Goal: Transaction & Acquisition: Book appointment/travel/reservation

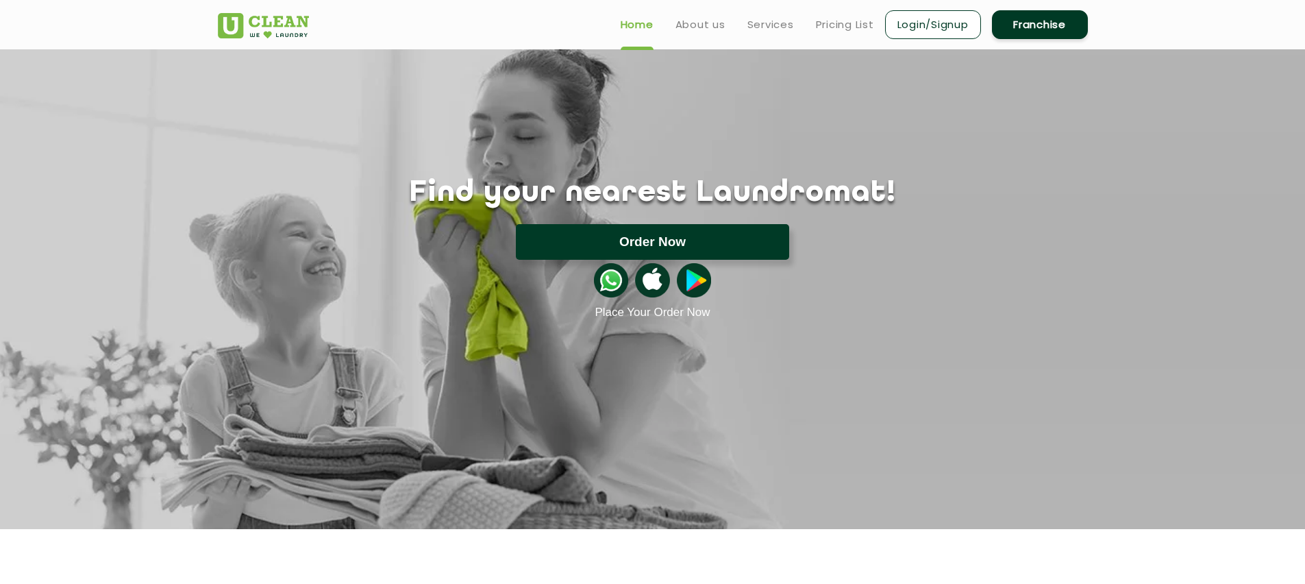
click at [645, 231] on button "Order Now" at bounding box center [652, 242] width 273 height 36
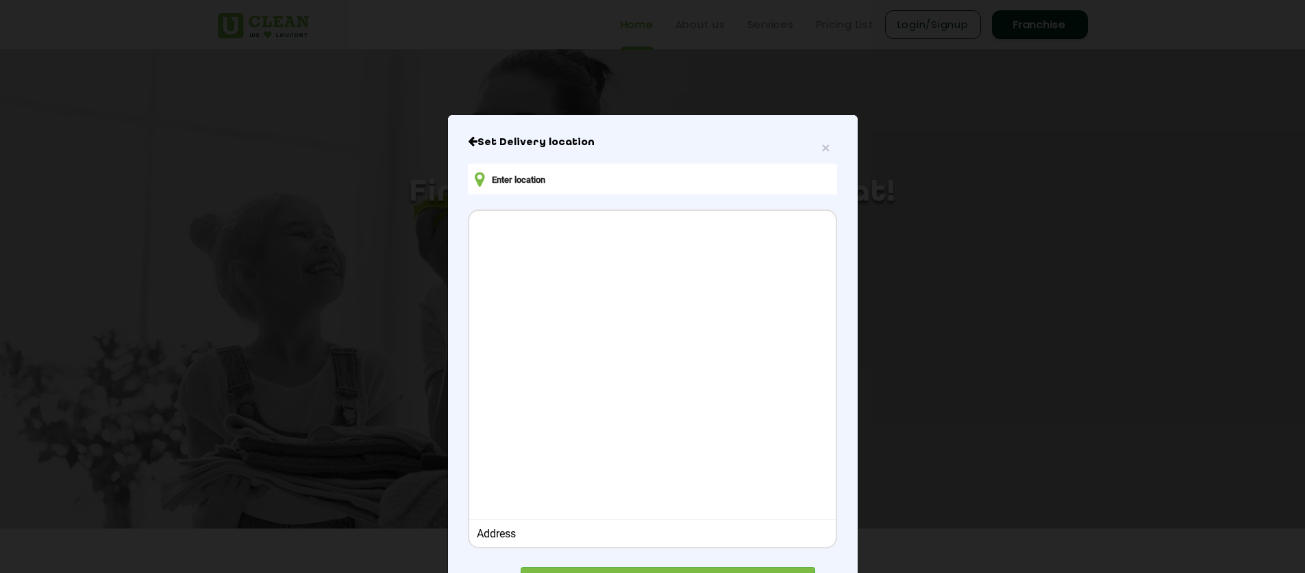
click at [658, 132] on div "× Set Delivery location Address CONFIRM LOCATION" at bounding box center [653, 367] width 410 height 504
click at [818, 164] on div "Set Delivery location Address CONFIRM LOCATION" at bounding box center [652, 367] width 369 height 462
click at [821, 151] on span "×" at bounding box center [825, 148] width 8 height 16
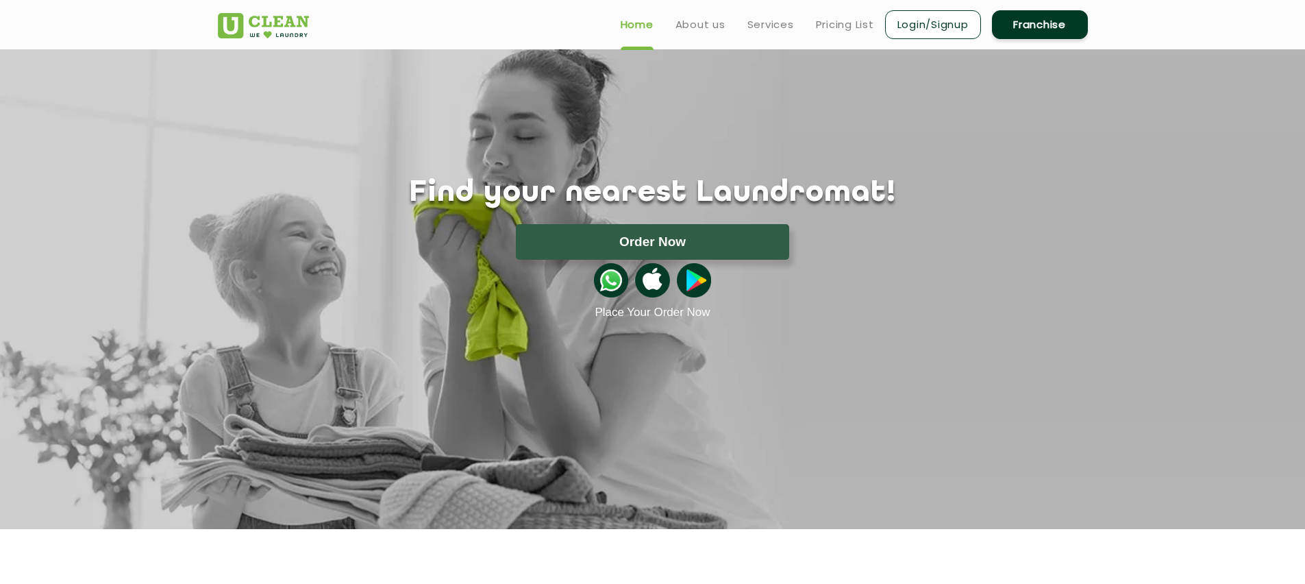
click at [942, 25] on link "Login/Signup" at bounding box center [933, 24] width 96 height 29
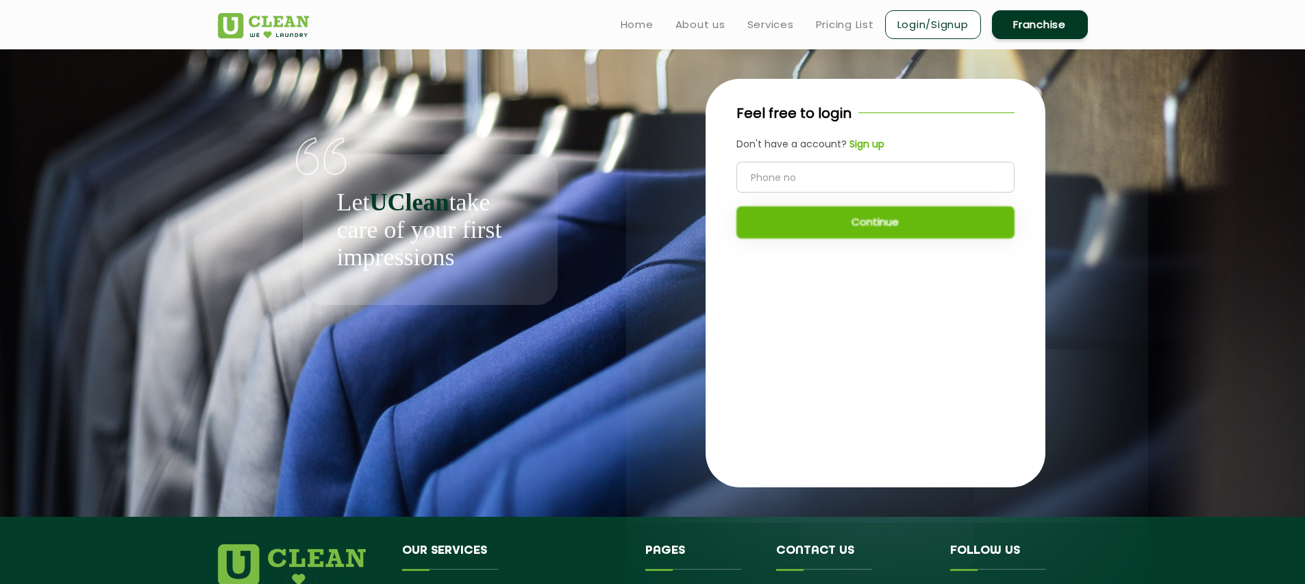
click at [839, 179] on input "tel" at bounding box center [875, 177] width 278 height 31
type input "7044577642"
click at [804, 216] on button "Continue" at bounding box center [875, 222] width 278 height 32
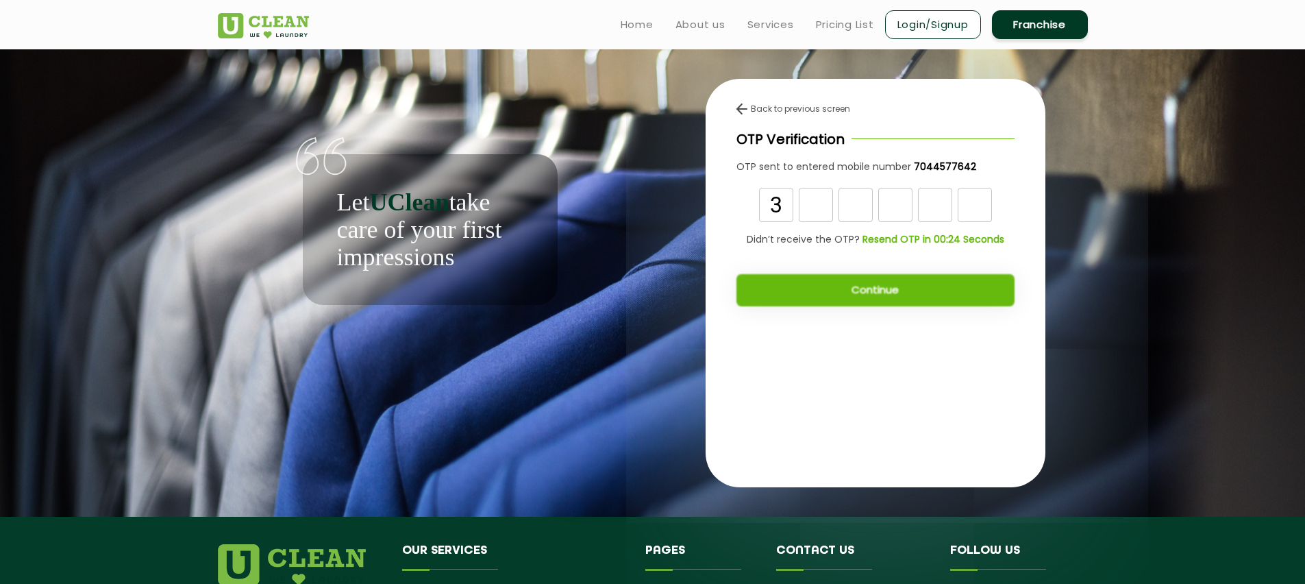
type input "3"
type input "0"
type input "3"
type input "9"
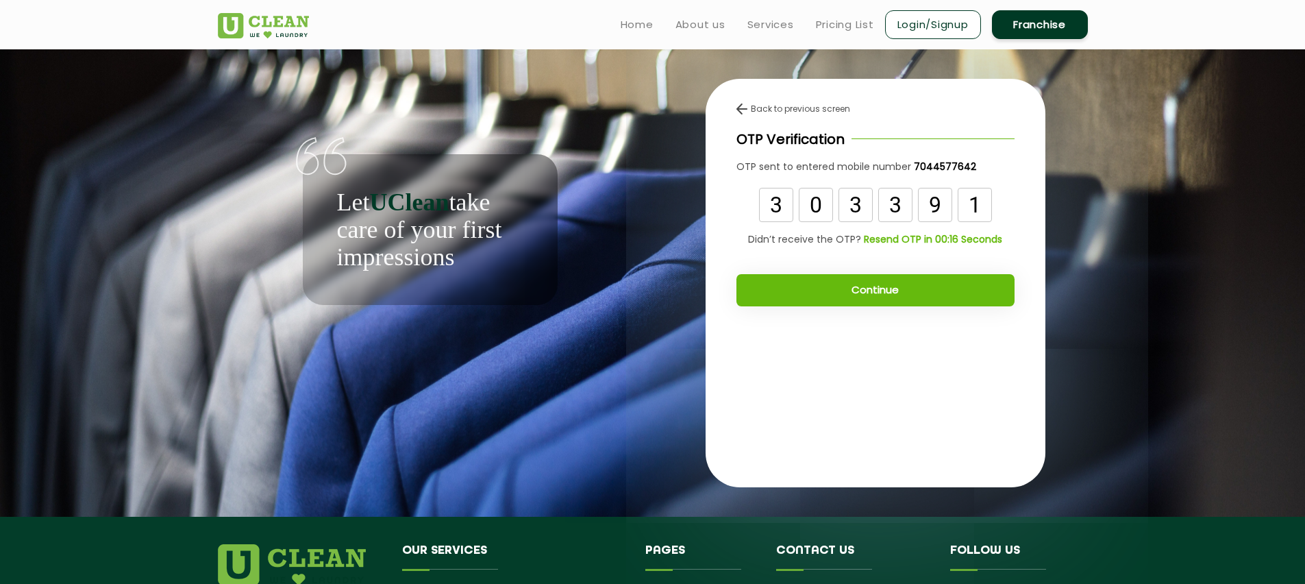
type input "1"
click at [902, 288] on button "Continue" at bounding box center [875, 290] width 278 height 32
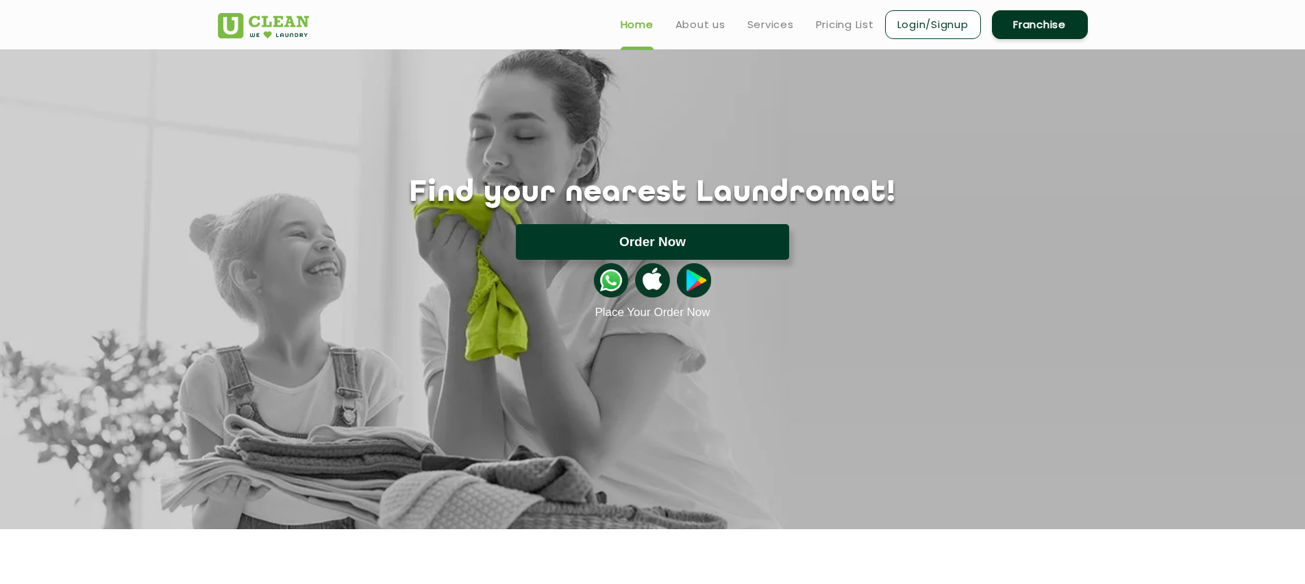
click at [724, 240] on button "Order Now" at bounding box center [652, 242] width 273 height 36
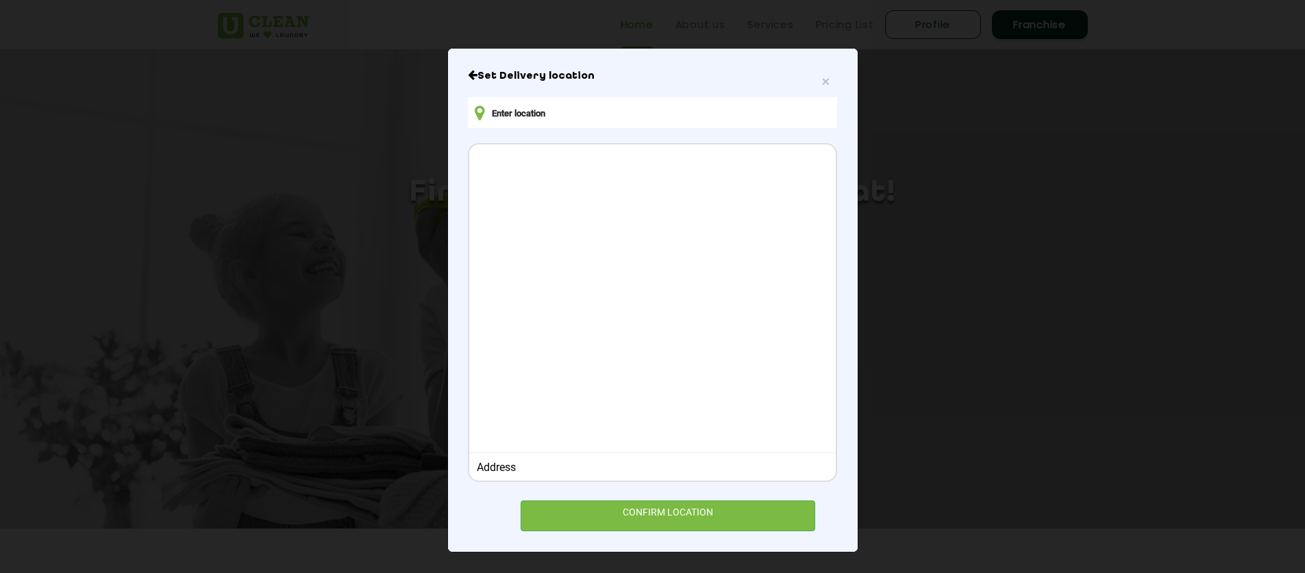
scroll to position [68, 0]
click at [486, 461] on div "Address" at bounding box center [652, 467] width 351 height 13
click at [569, 119] on input "text" at bounding box center [652, 112] width 369 height 31
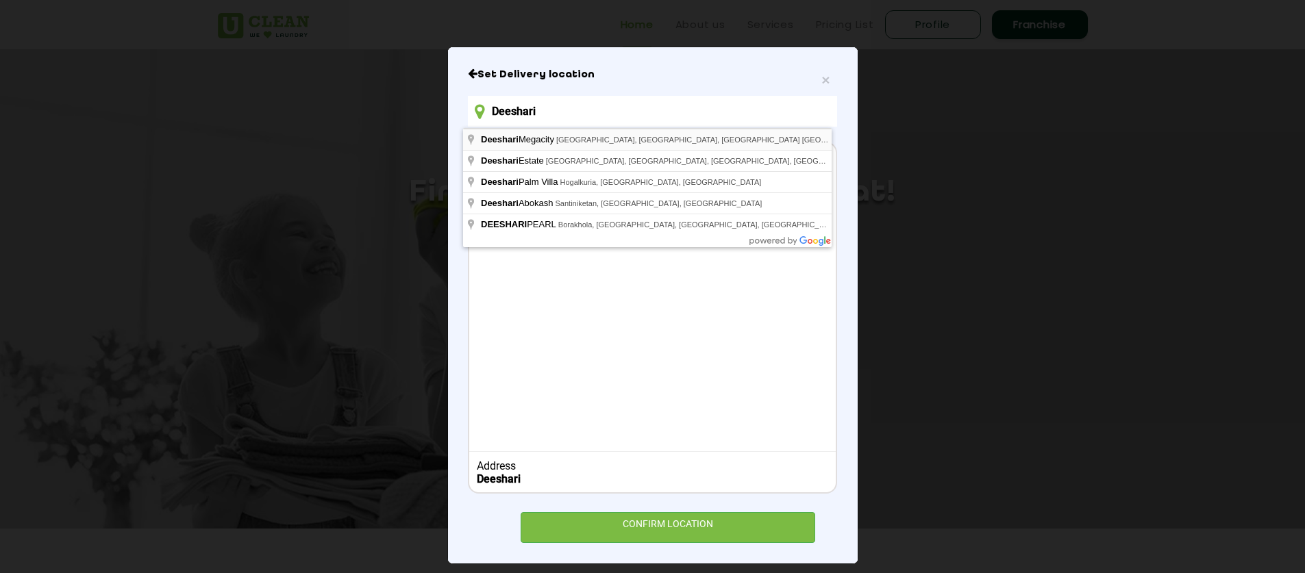
type input "Deeshari Megacity, Dwarir Road, Dakshin Jagaddal, Rajpur, Rajpur Sonarpur, Kolk…"
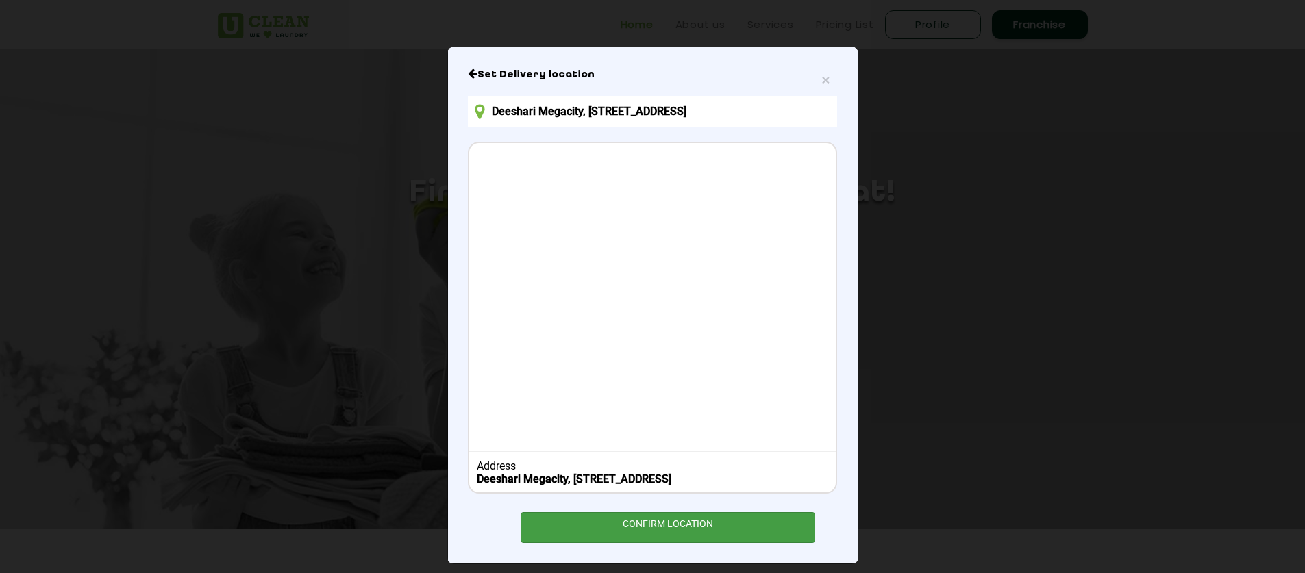
click at [660, 531] on div "CONFIRM LOCATION" at bounding box center [668, 527] width 295 height 31
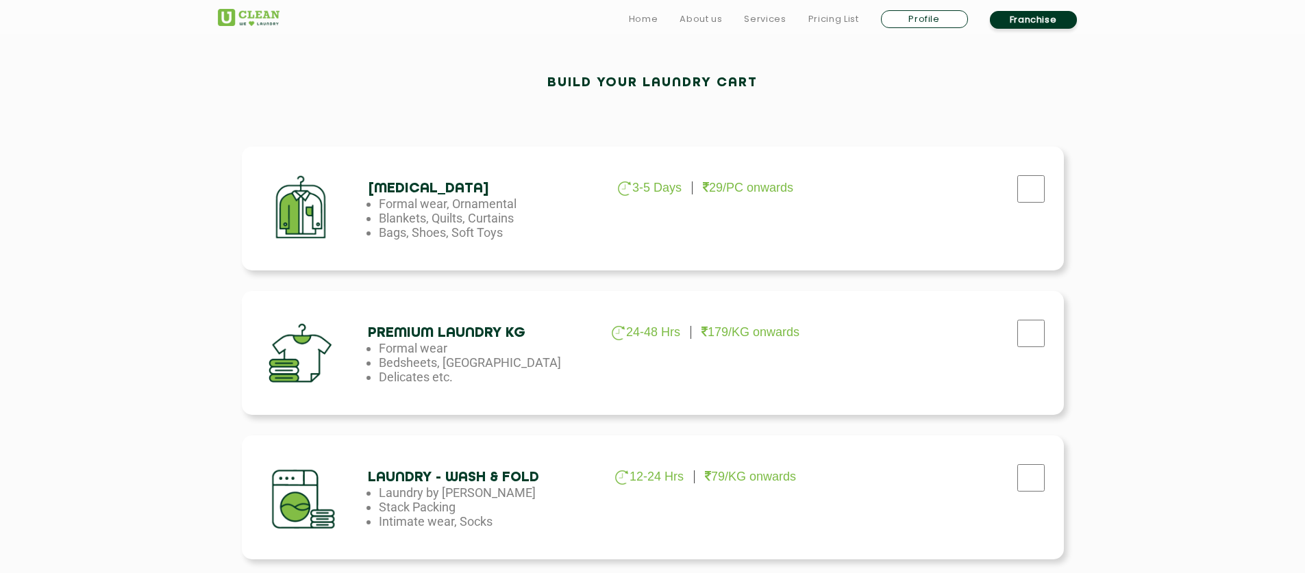
scroll to position [412, 0]
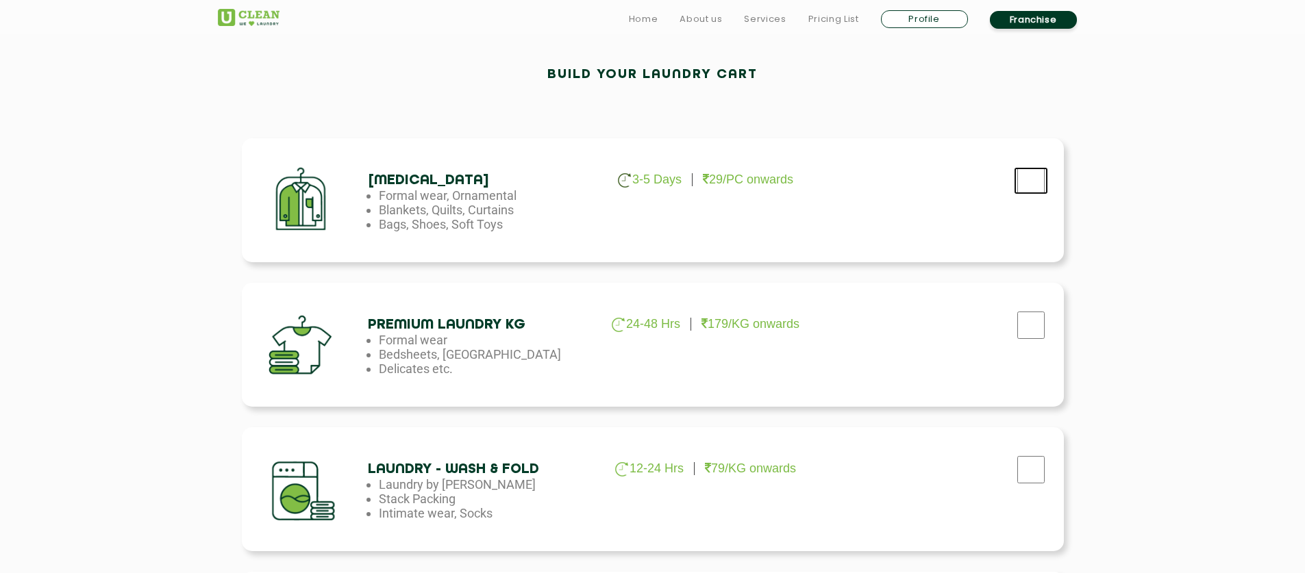
click at [1034, 182] on input "checkbox" at bounding box center [1031, 180] width 34 height 27
checkbox input "true"
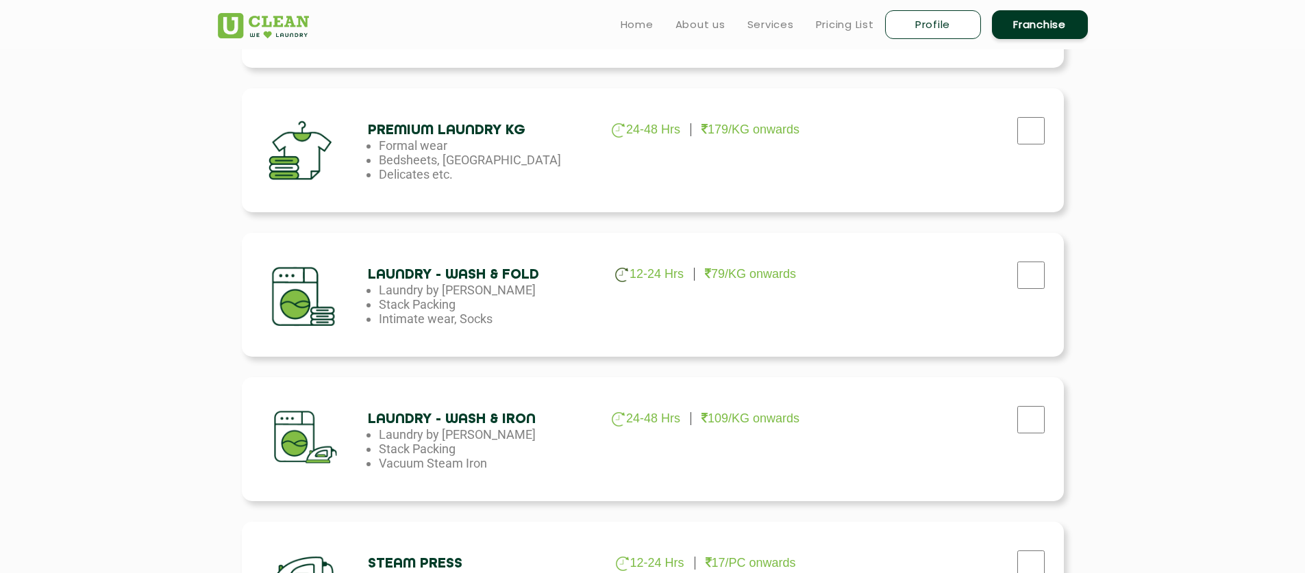
scroll to position [595, 0]
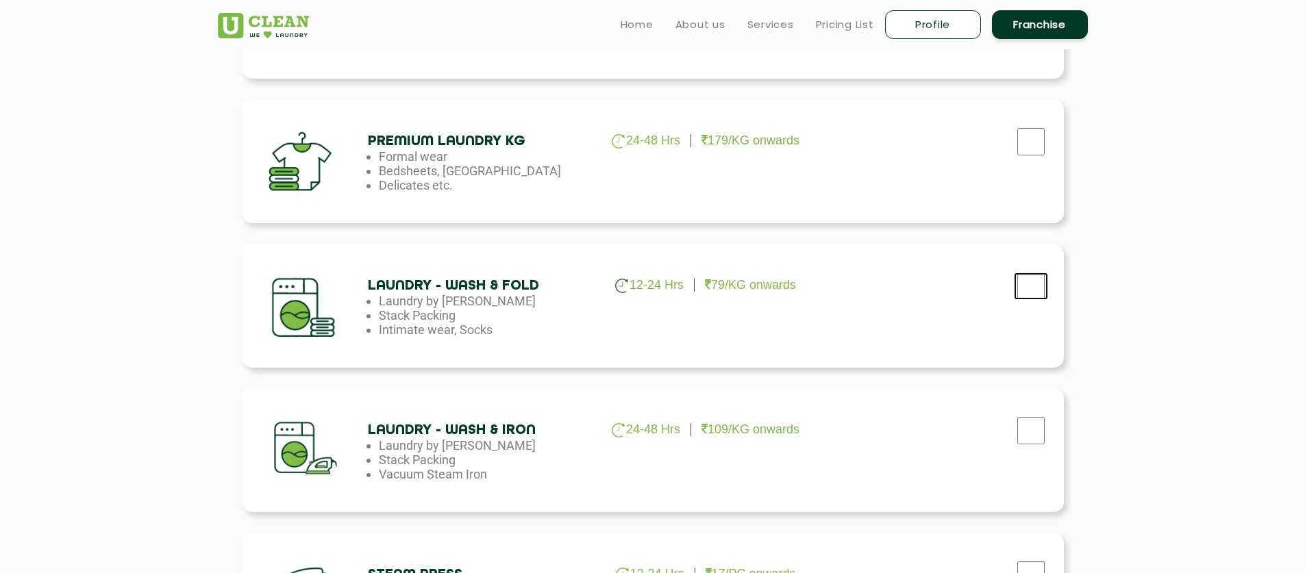
click at [1036, 276] on input "checkbox" at bounding box center [1031, 286] width 34 height 27
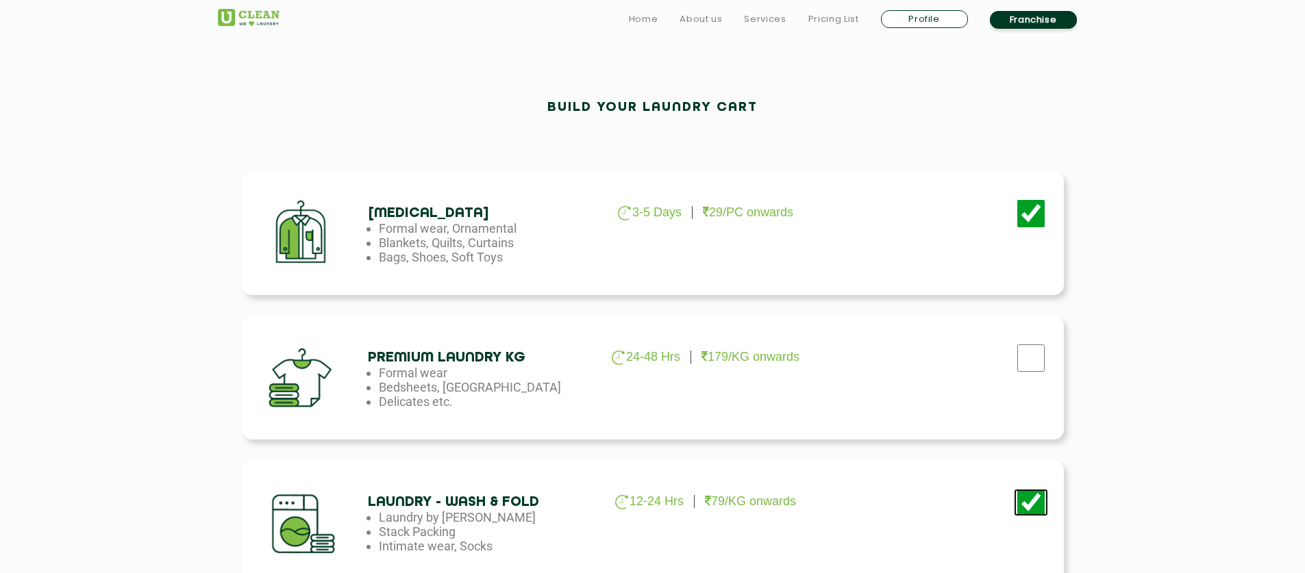
scroll to position [408, 0]
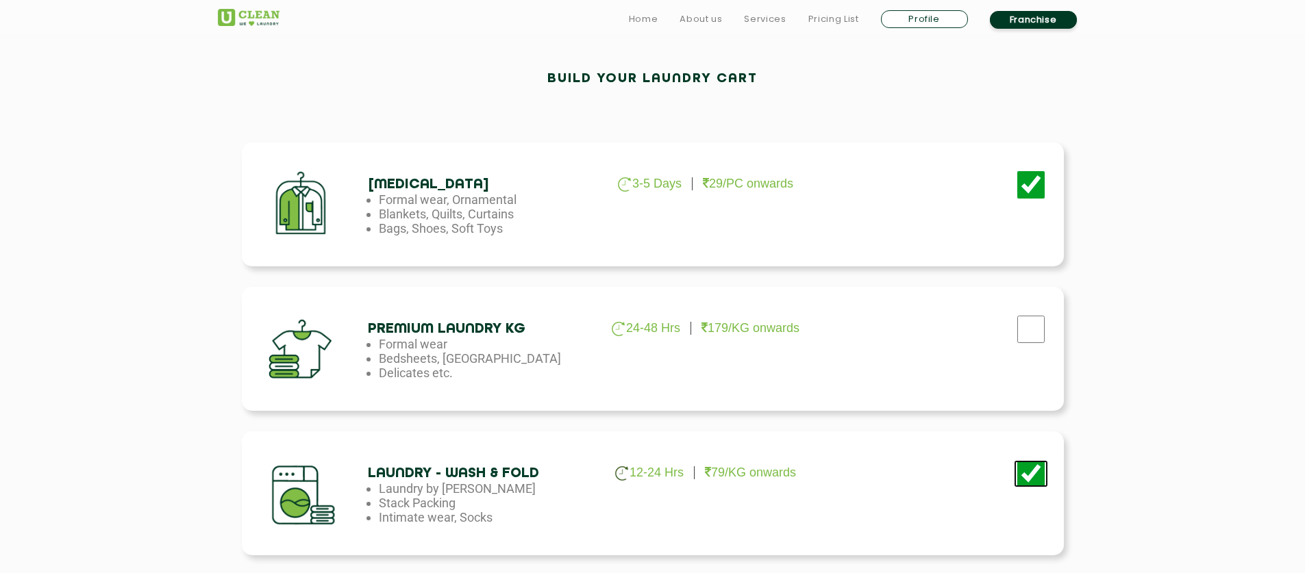
click at [1021, 478] on input "checkbox" at bounding box center [1031, 473] width 34 height 27
checkbox input "false"
click at [1024, 321] on input "checkbox" at bounding box center [1031, 329] width 34 height 27
checkbox input "true"
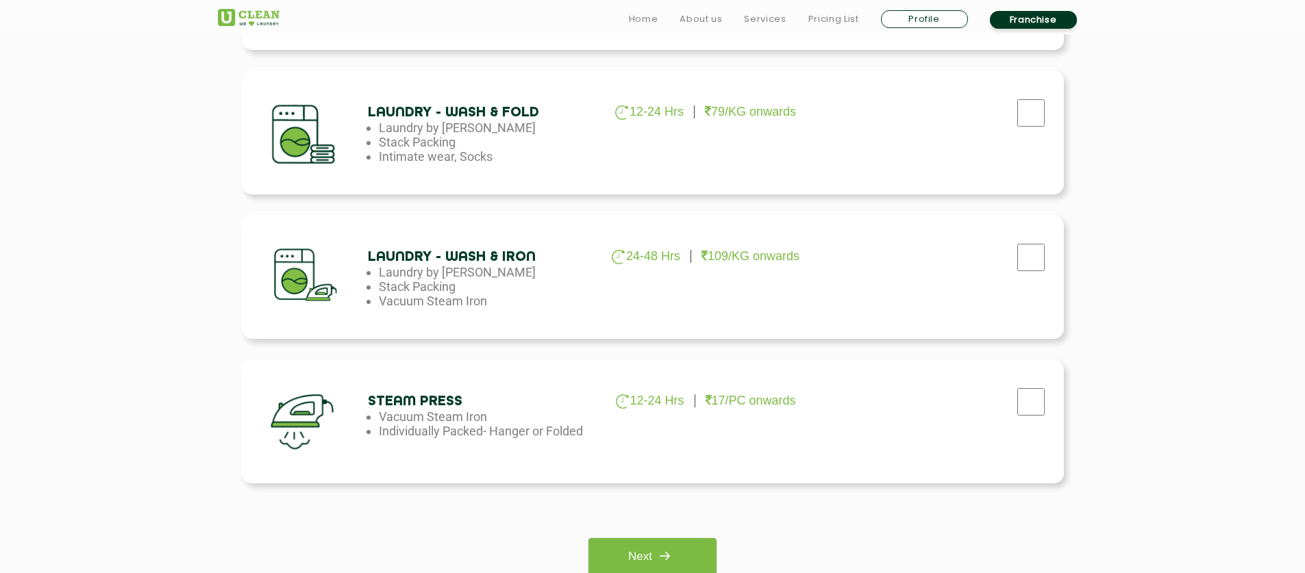
scroll to position [932, 0]
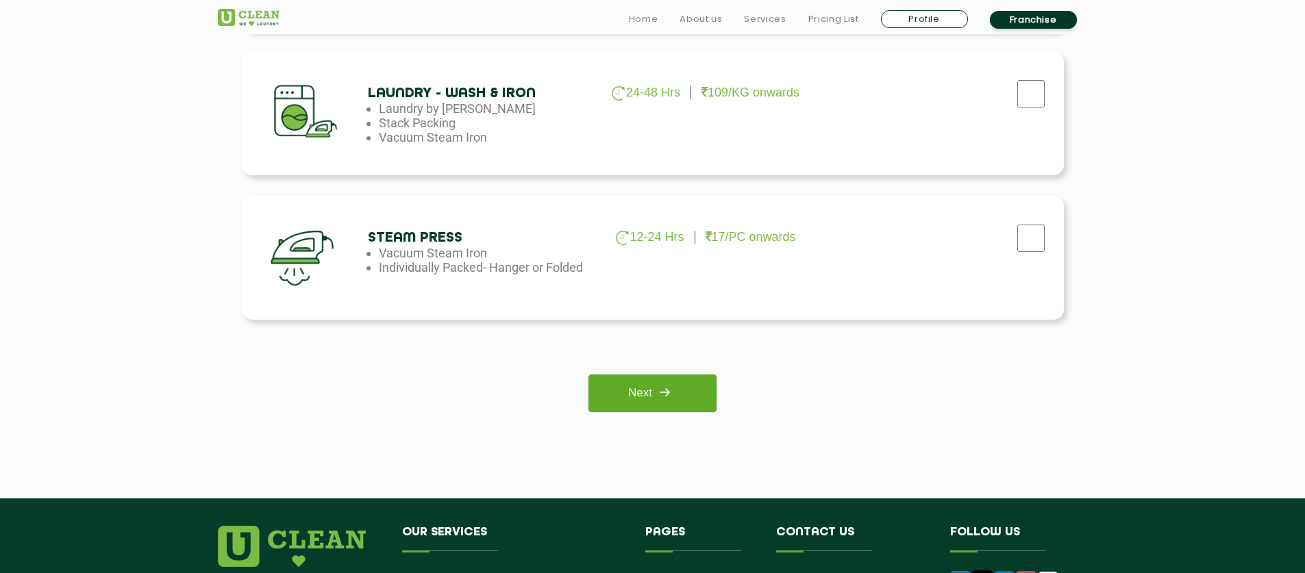
click at [704, 391] on link "Next" at bounding box center [652, 394] width 128 height 38
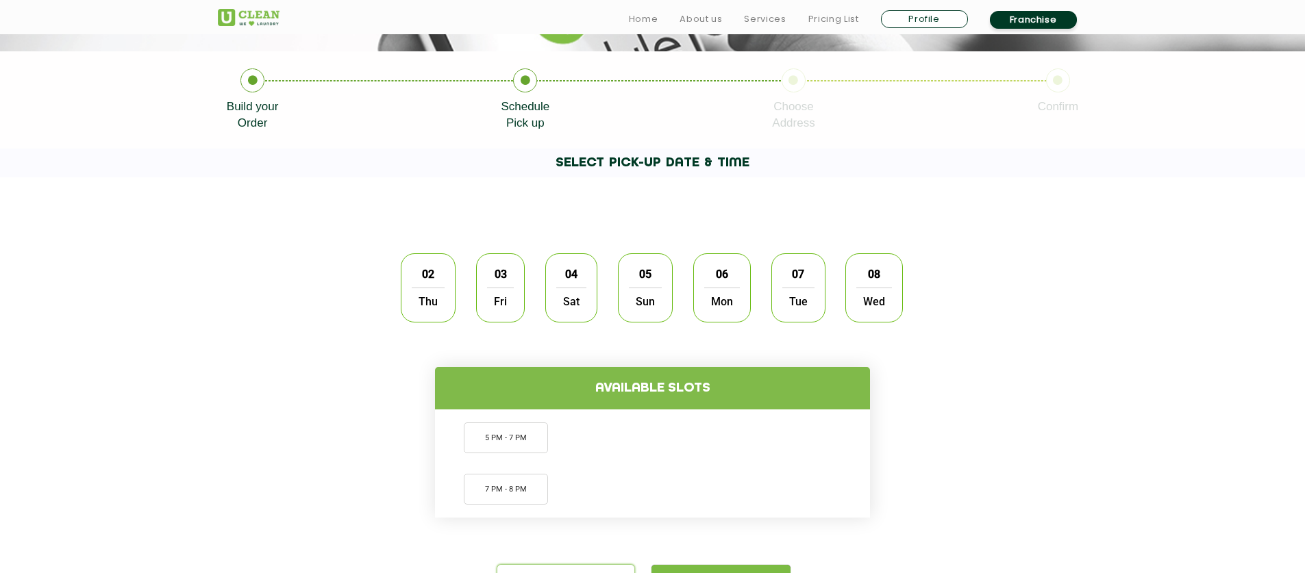
scroll to position [266, 0]
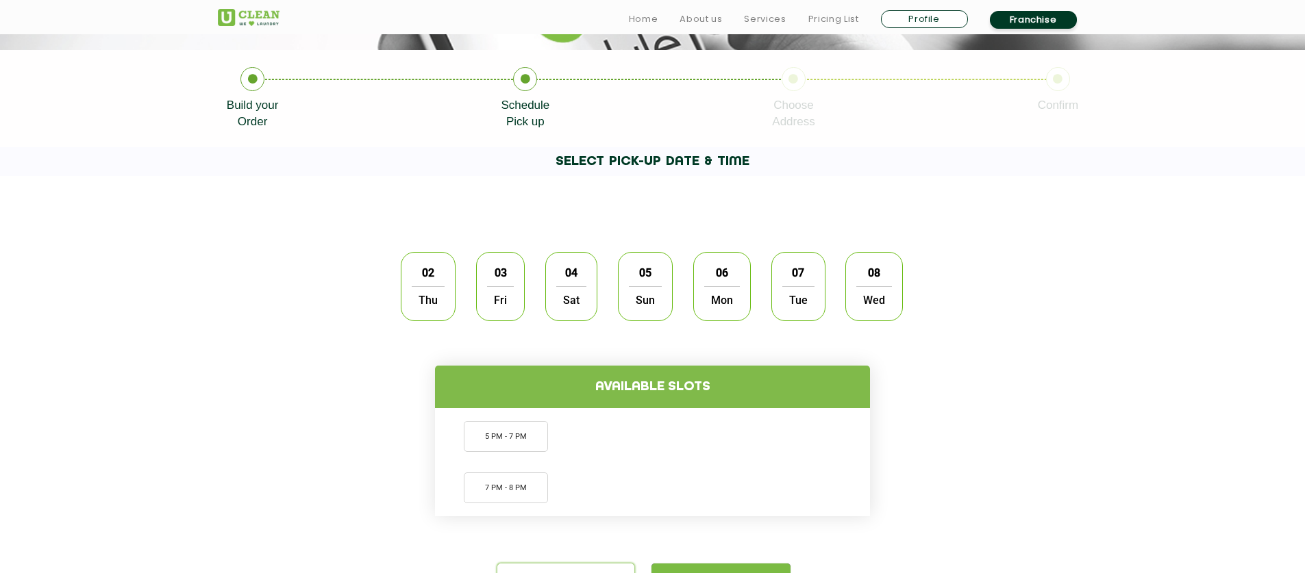
click at [499, 300] on span "Fri" at bounding box center [500, 299] width 27 height 27
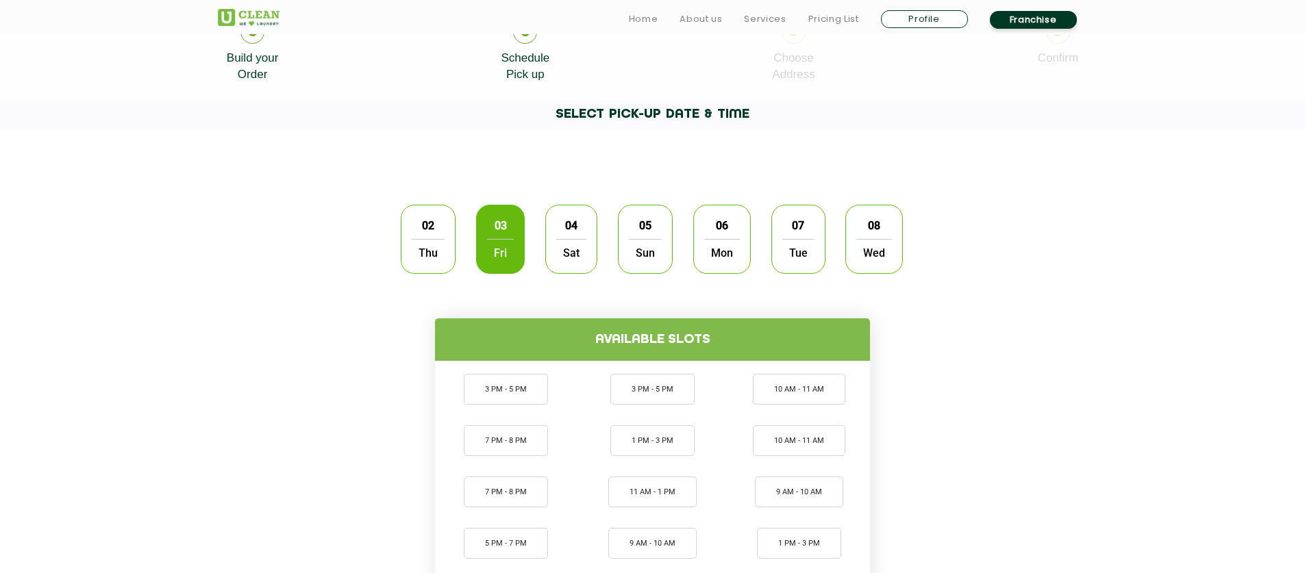
scroll to position [362, 0]
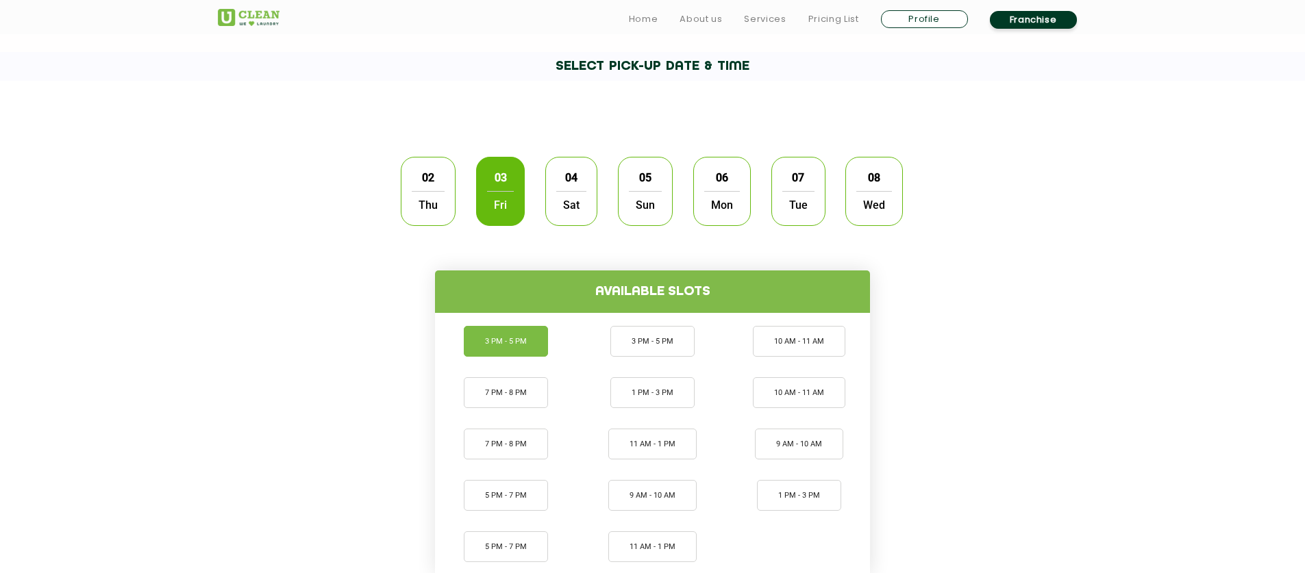
click at [541, 327] on li "3 PM - 5 PM" at bounding box center [506, 341] width 84 height 31
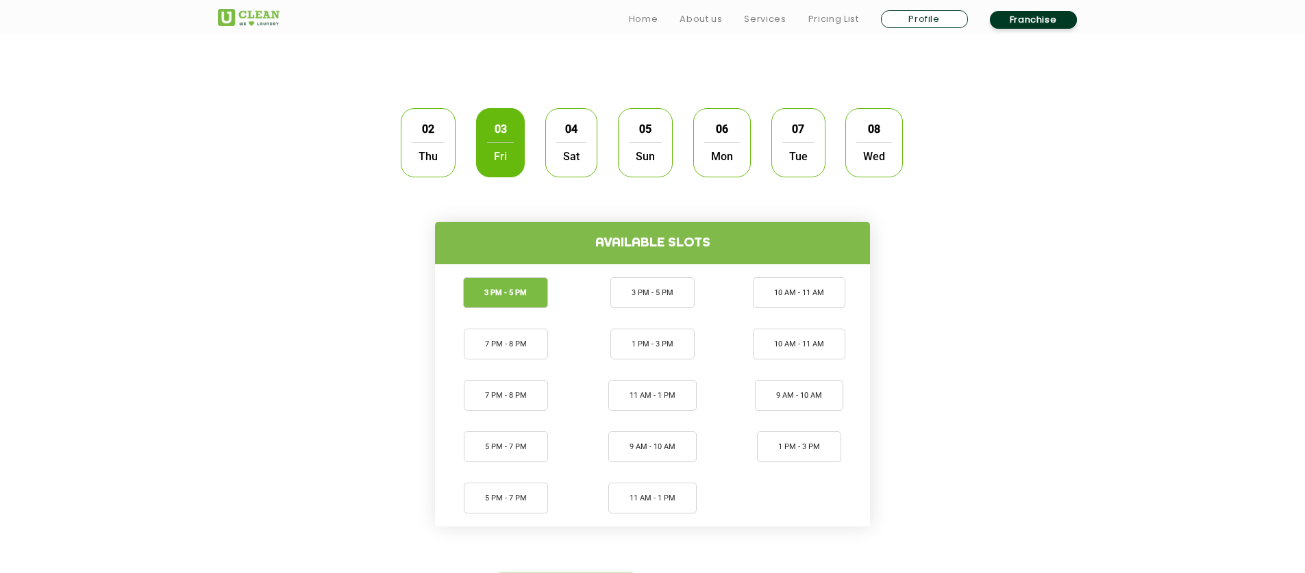
scroll to position [459, 0]
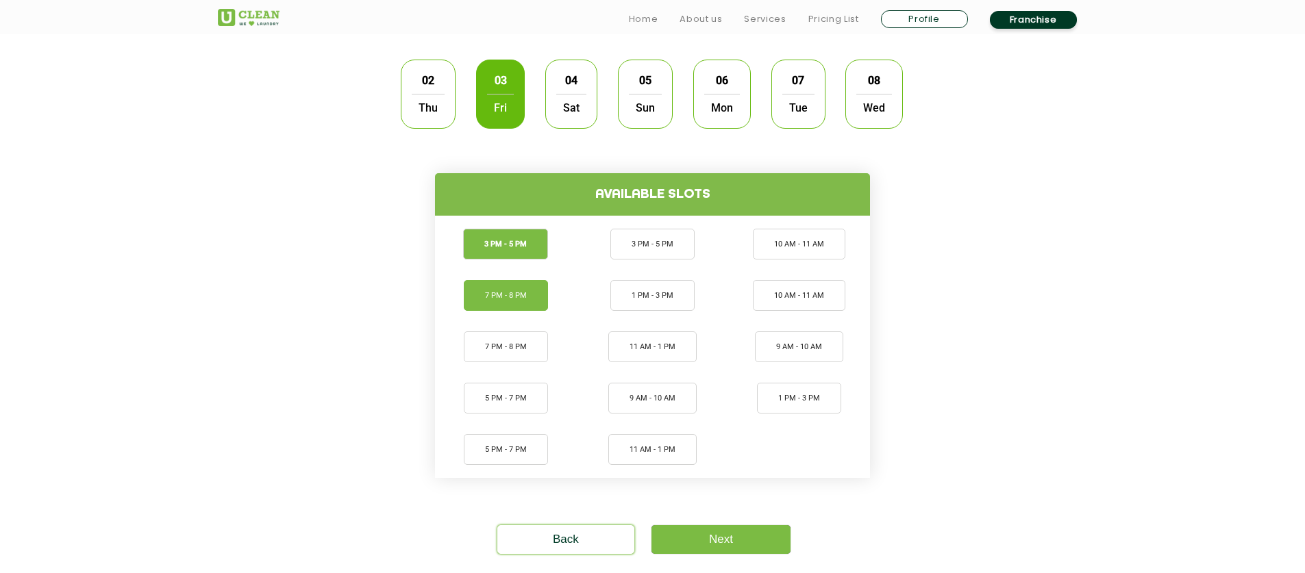
click at [539, 286] on li "7 PM - 8 PM" at bounding box center [506, 295] width 84 height 31
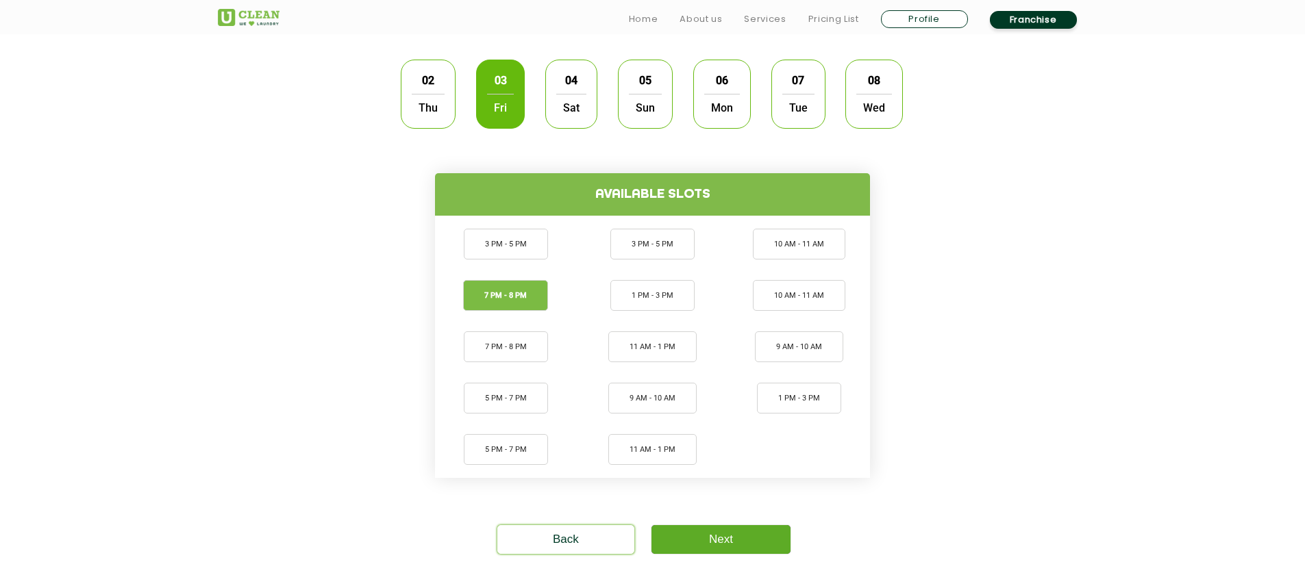
click at [747, 531] on link "Next" at bounding box center [721, 539] width 139 height 29
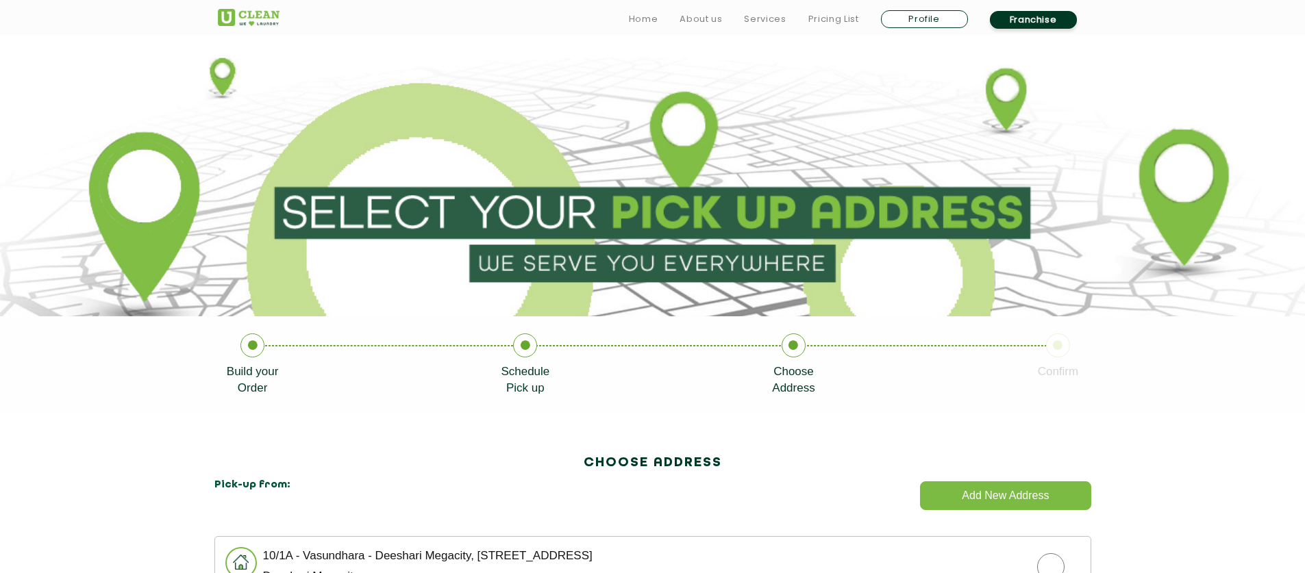
scroll to position [243, 0]
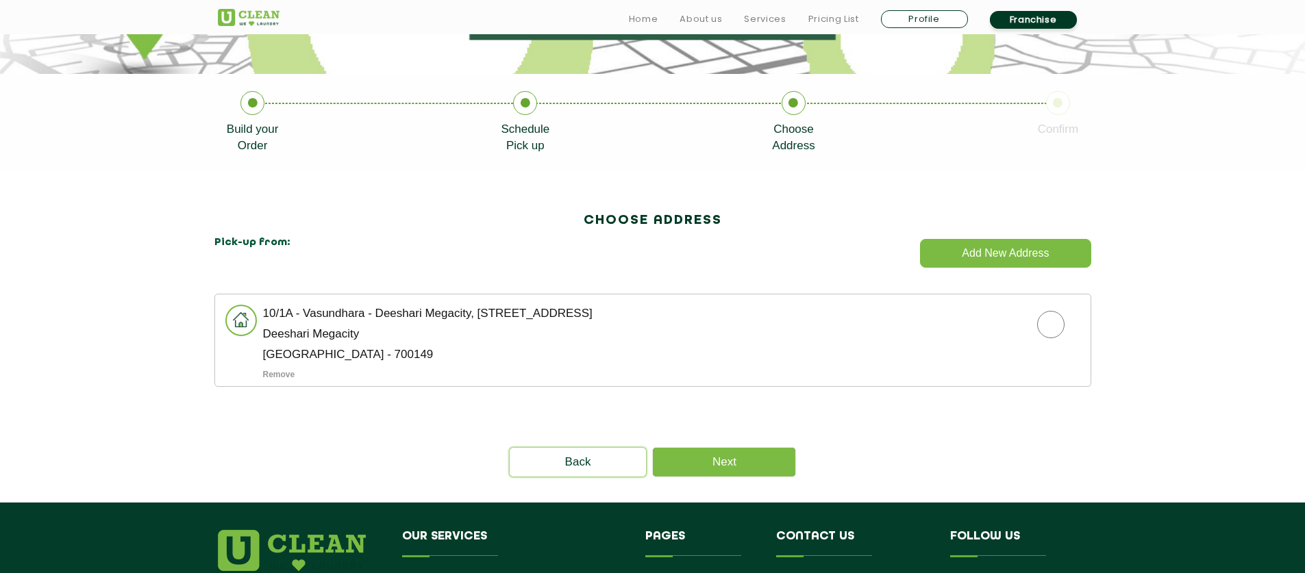
click at [576, 325] on li "10/1A - Vasundhara - Deeshari Megacity, 116 Dwarir Road - Kolkata 700151 Deesha…" at bounding box center [652, 340] width 877 height 93
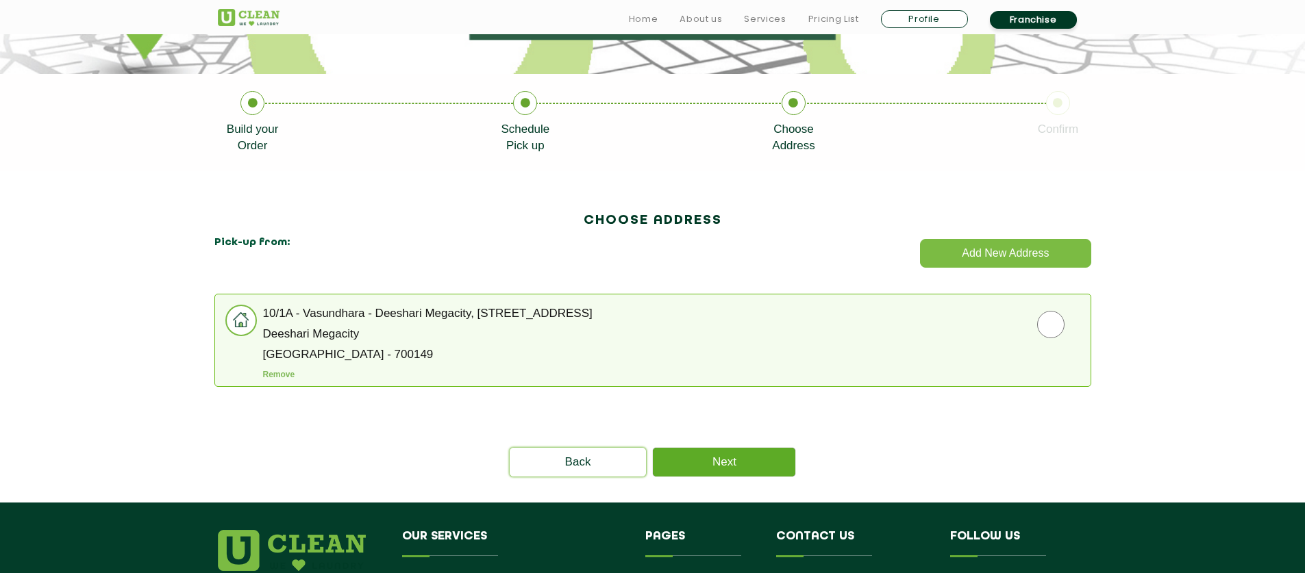
click at [723, 453] on link "Next" at bounding box center [724, 462] width 142 height 29
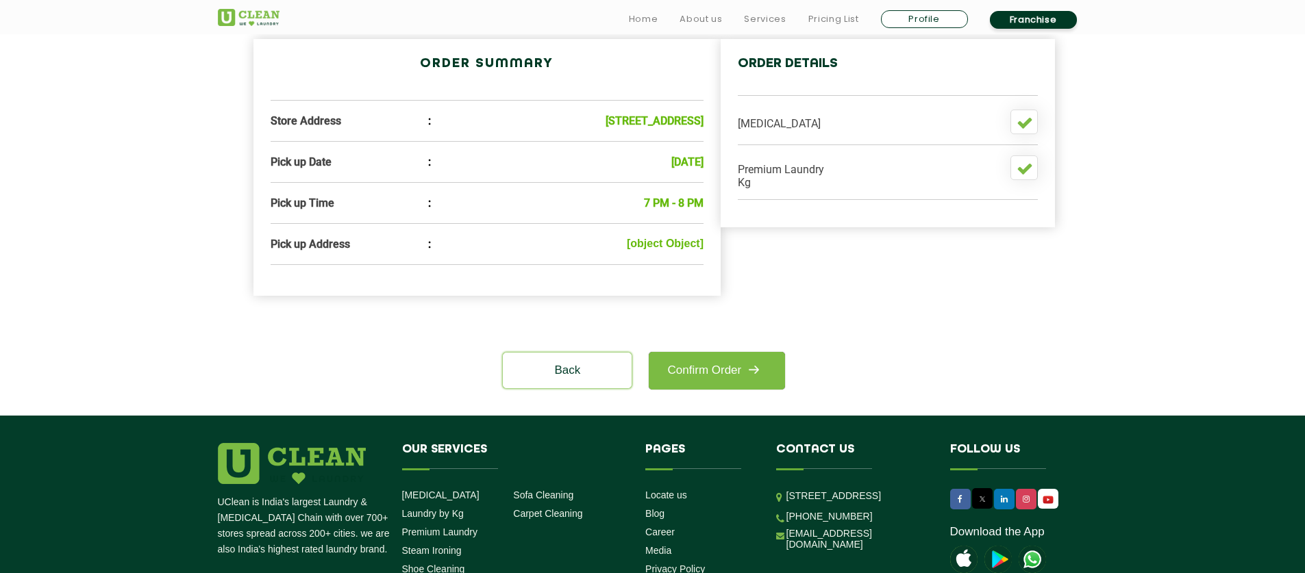
scroll to position [416, 0]
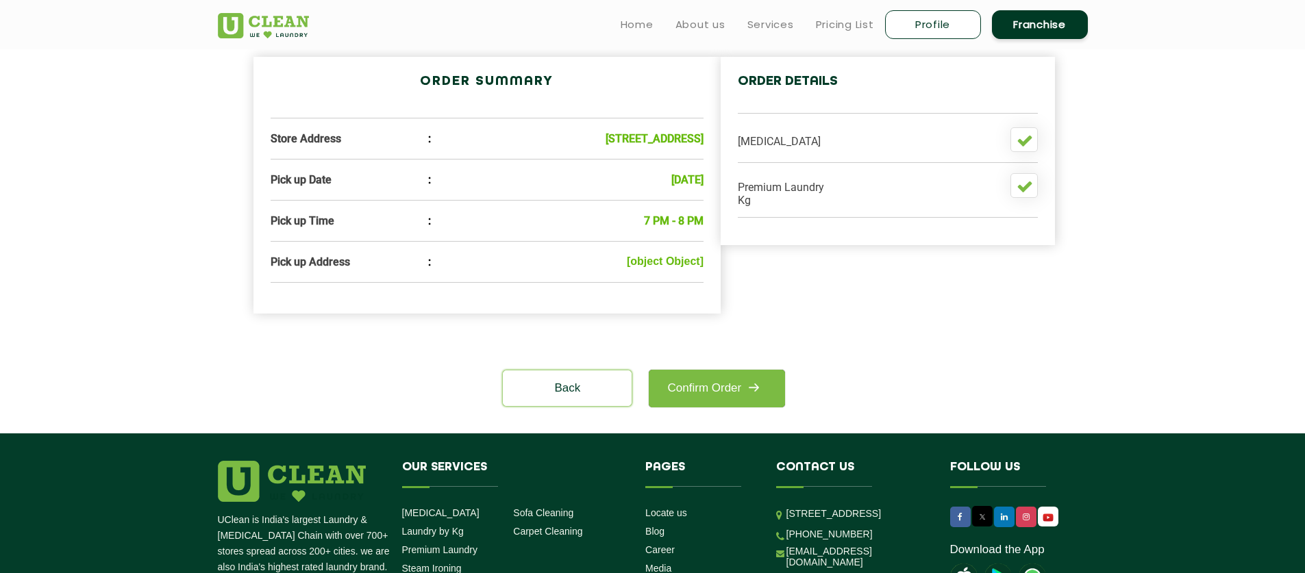
click at [673, 299] on div "Order Summary Store Address : 116, Dwarir Rd, Dakshin Jagaddal, Rajpur Sonarpur…" at bounding box center [487, 185] width 468 height 257
click at [730, 408] on link "Confirm Order" at bounding box center [717, 389] width 136 height 38
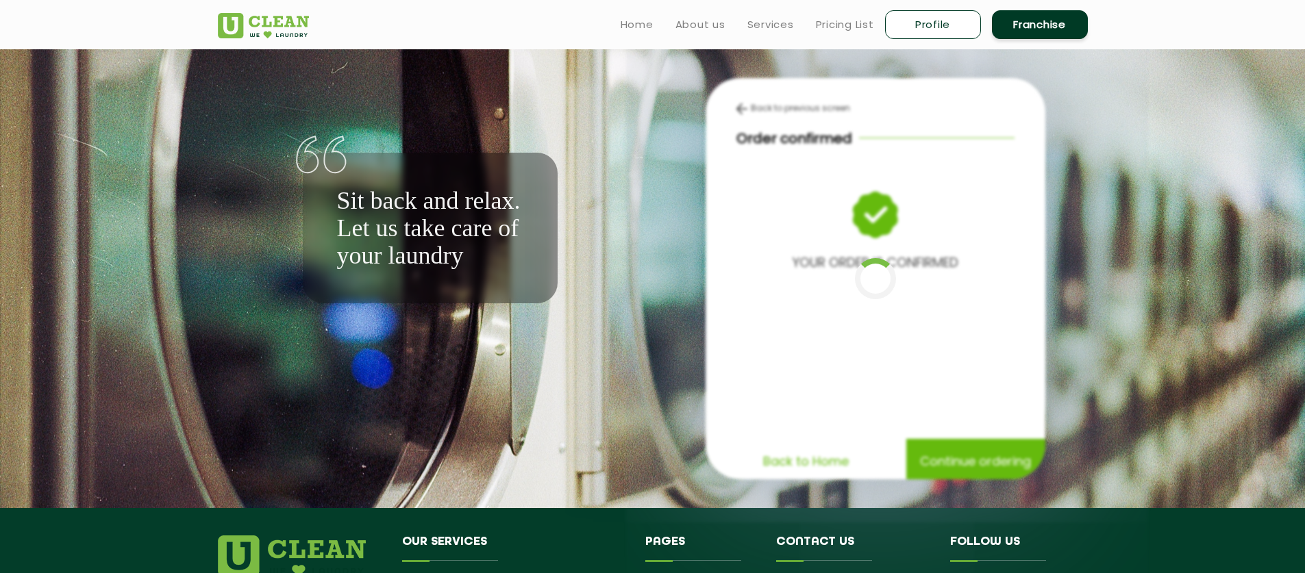
click at [732, 414] on div "Back to previous screen Order confirmed YOUR ORDER IS CONFIRMED Back to Home Co…" at bounding box center [876, 278] width 340 height 401
click at [829, 460] on p "Back to Home" at bounding box center [806, 461] width 86 height 24
